Goal: Information Seeking & Learning: Get advice/opinions

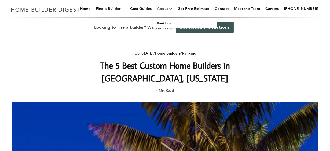
click at [168, 8] on link "About" at bounding box center [161, 8] width 13 height 17
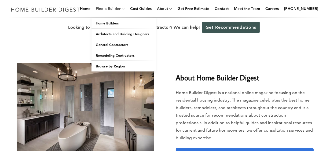
click at [121, 9] on link "Find a Builder" at bounding box center [107, 8] width 27 height 17
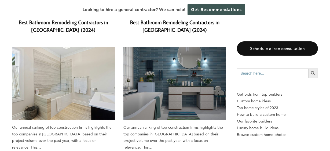
scroll to position [72, 0]
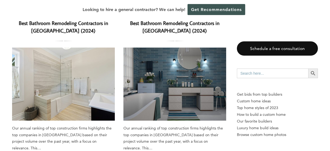
click at [210, 88] on img at bounding box center [174, 84] width 103 height 73
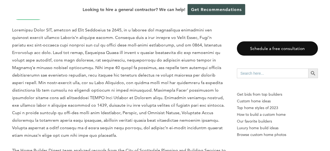
scroll to position [547, 0]
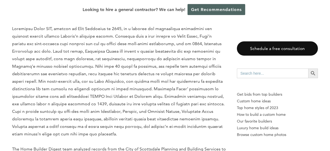
click at [230, 8] on link "Get Recommendations" at bounding box center [217, 9] width 58 height 11
